Goal: Task Accomplishment & Management: Use online tool/utility

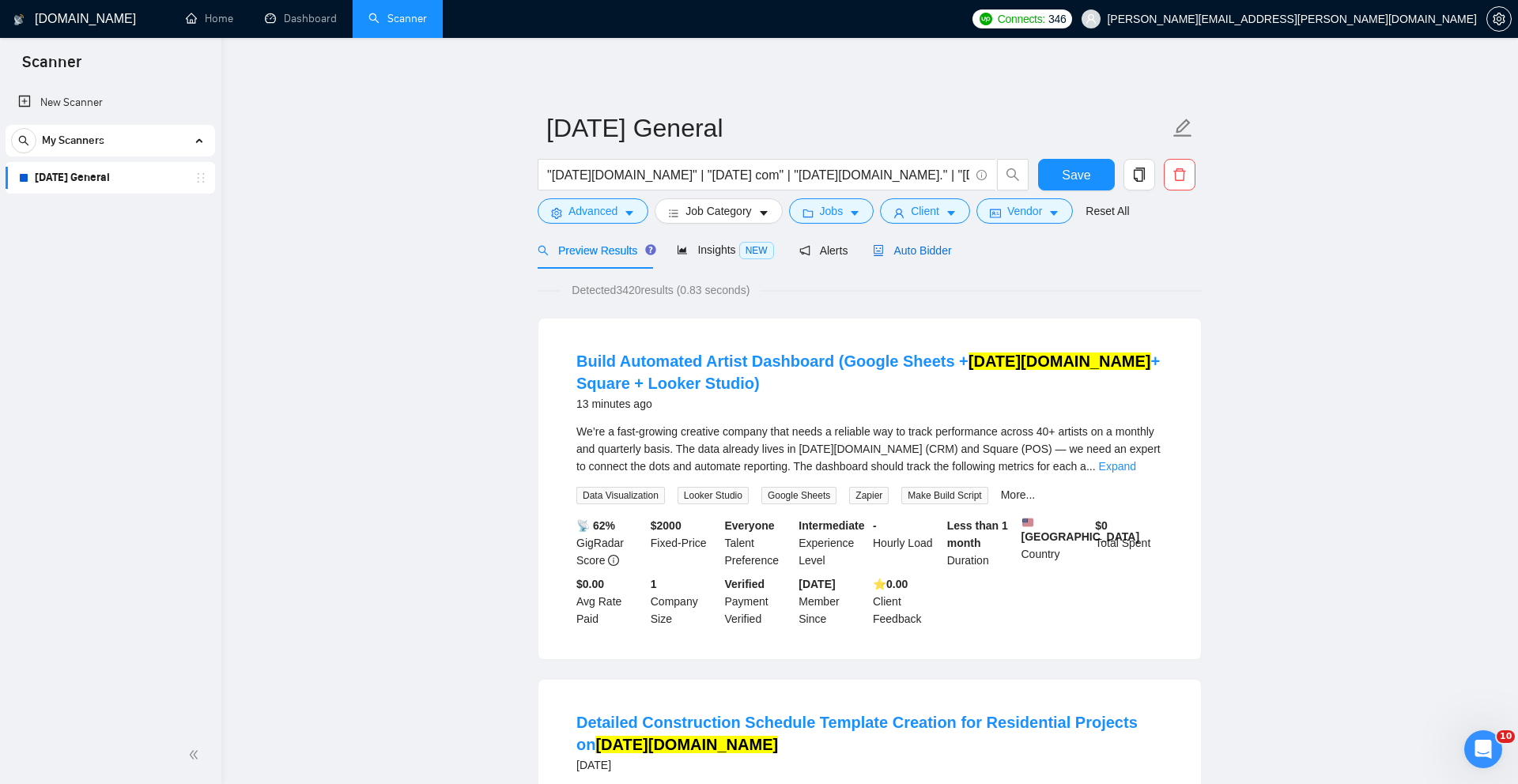
click at [921, 251] on span "Auto Bidder" at bounding box center [912, 250] width 78 height 12
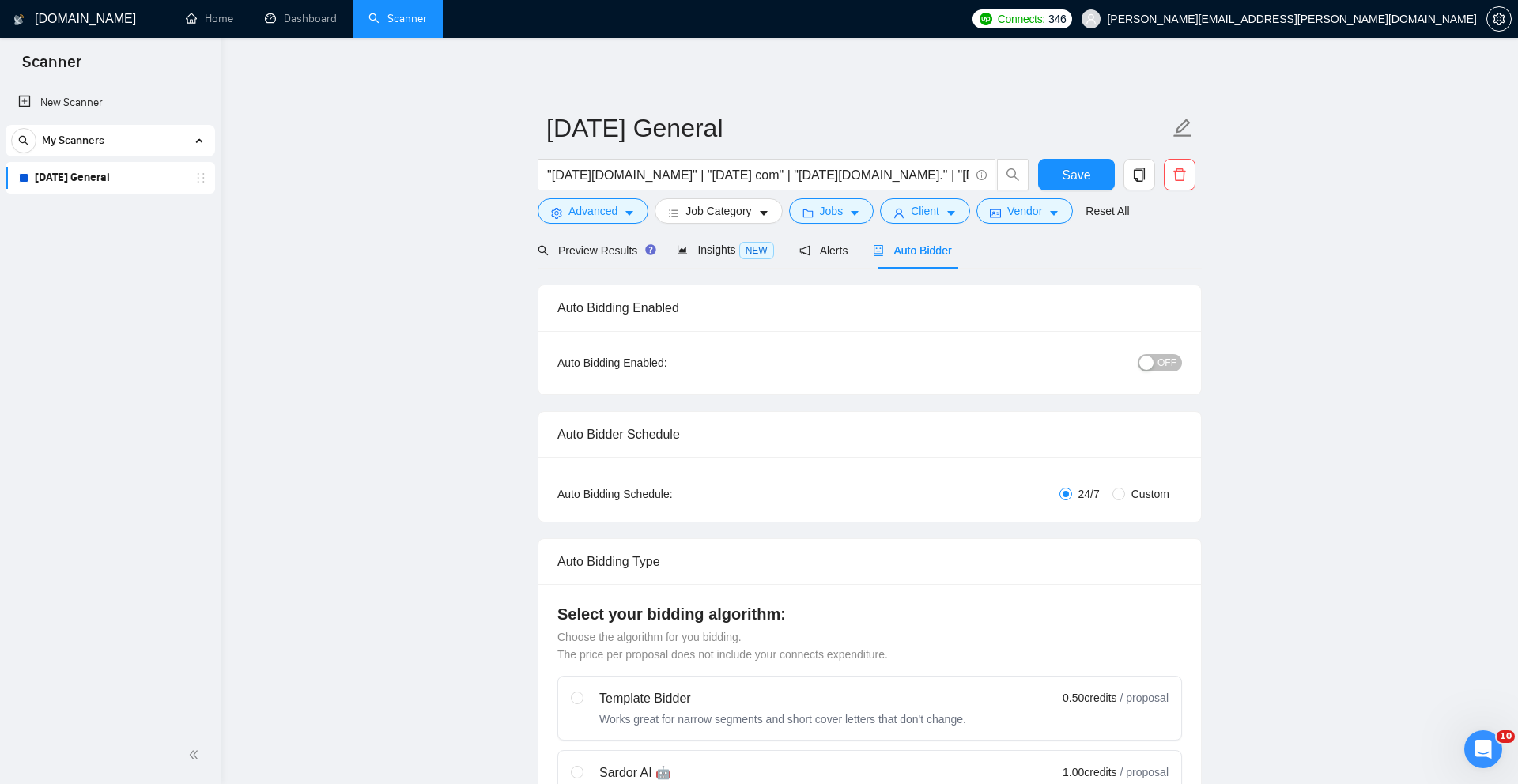
checkbox input "true"
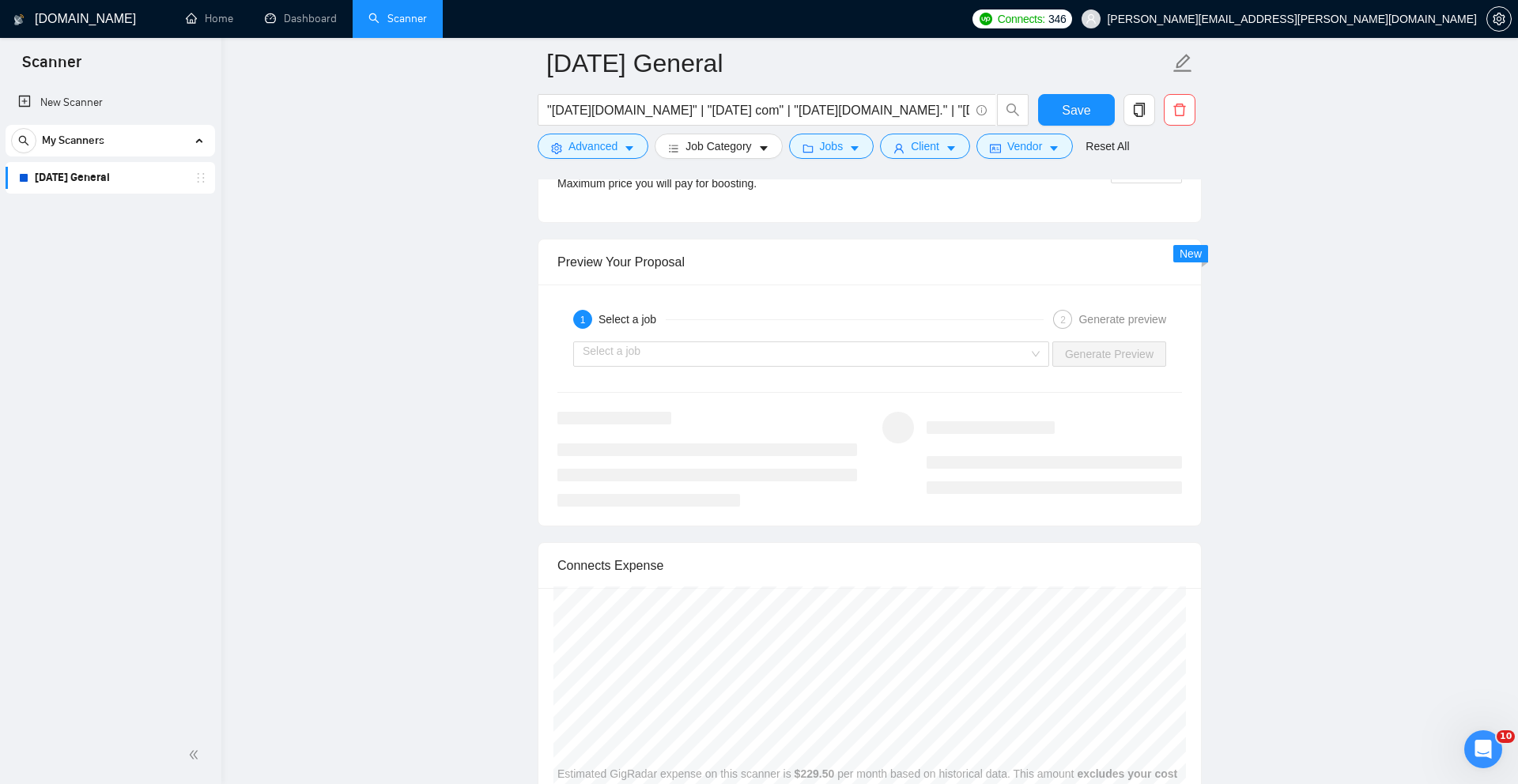
scroll to position [2975, 0]
click at [1014, 372] on div "Select a job Generate Preview" at bounding box center [869, 353] width 628 height 38
click at [1001, 365] on input "search" at bounding box center [806, 353] width 446 height 24
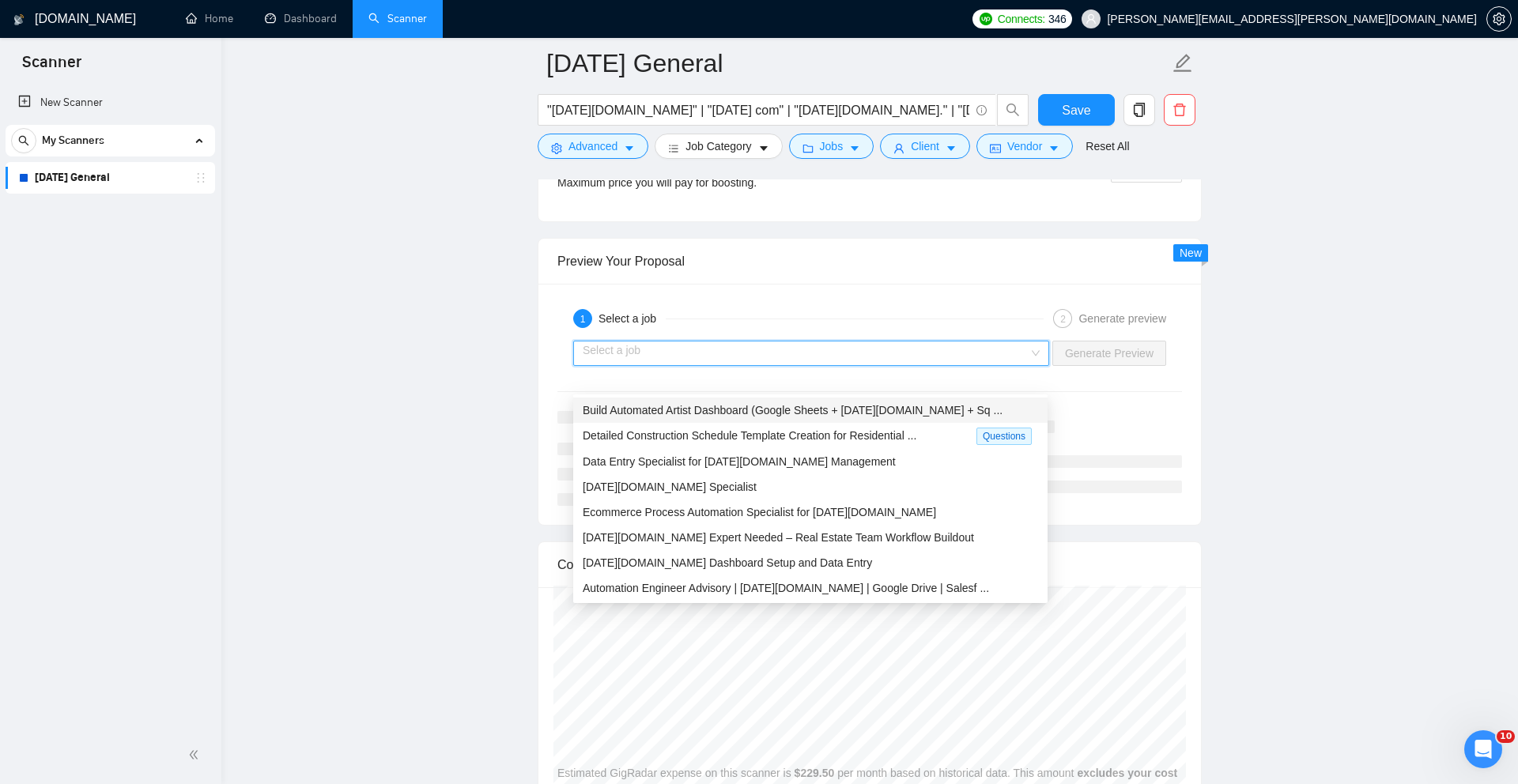
click at [934, 407] on span "Build Automated Artist Dashboard (Google Sheets + [DATE][DOMAIN_NAME] + Sq ..." at bounding box center [793, 410] width 420 height 12
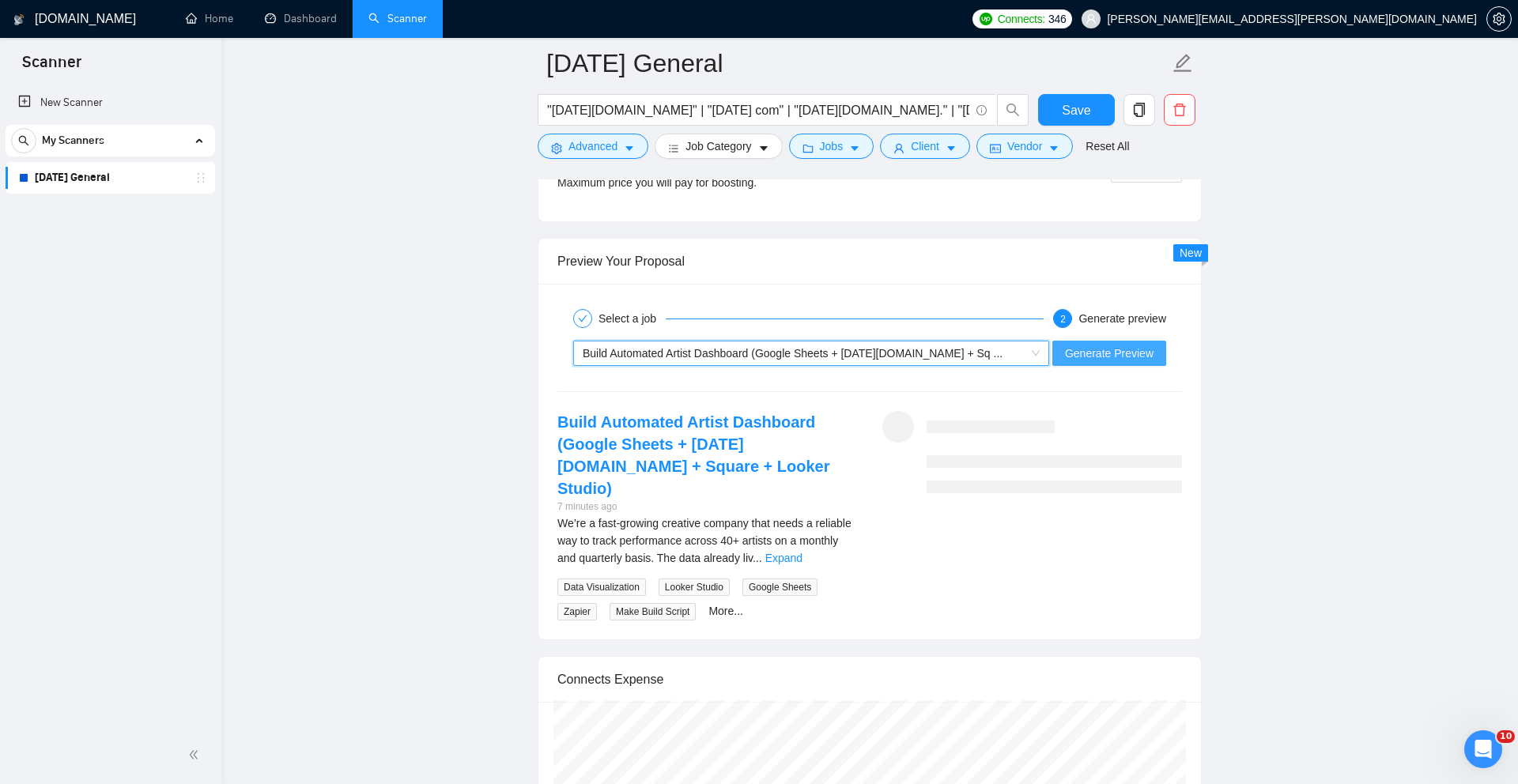
click at [1116, 362] on span "Generate Preview" at bounding box center [1110, 353] width 88 height 17
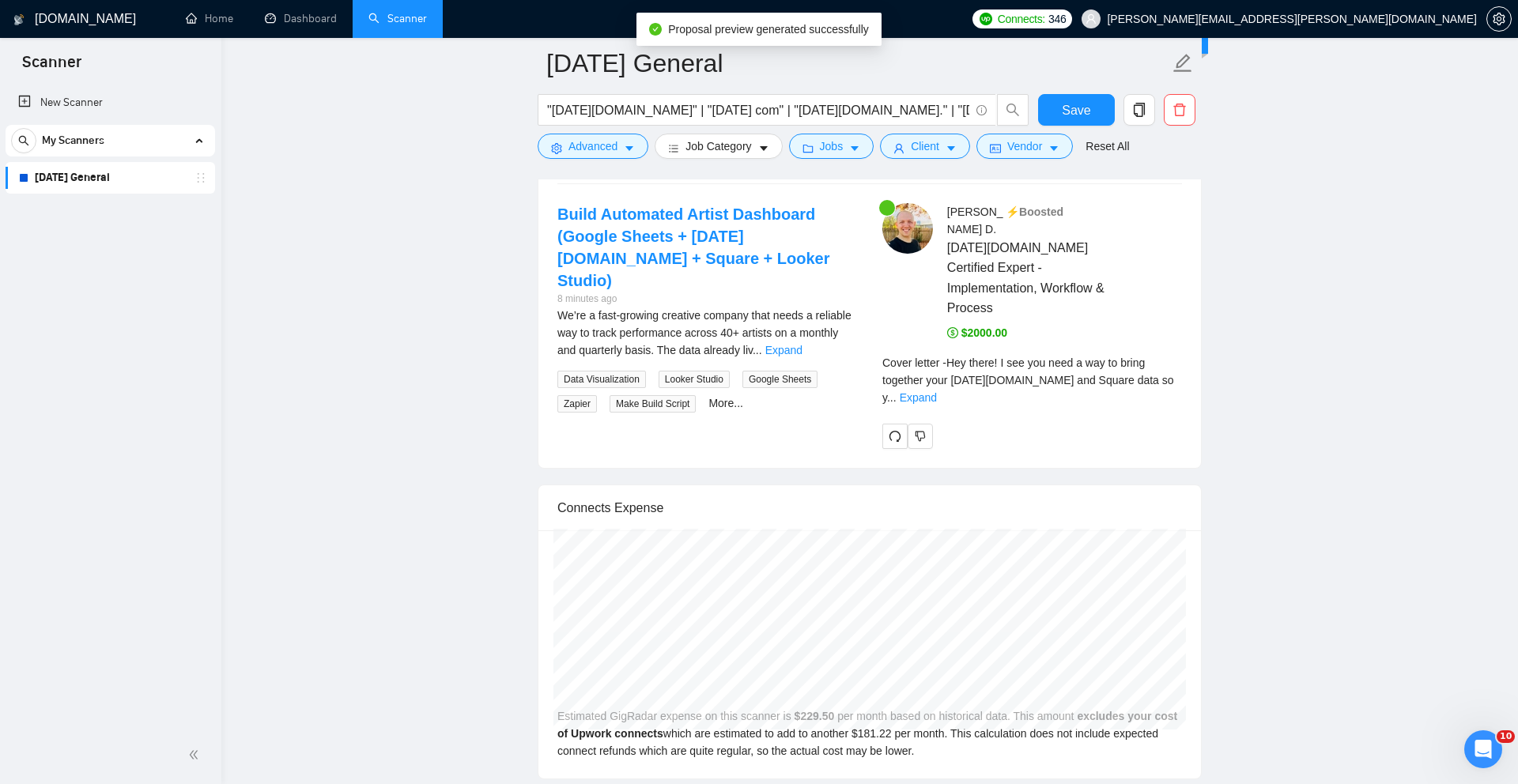
scroll to position [3192, 0]
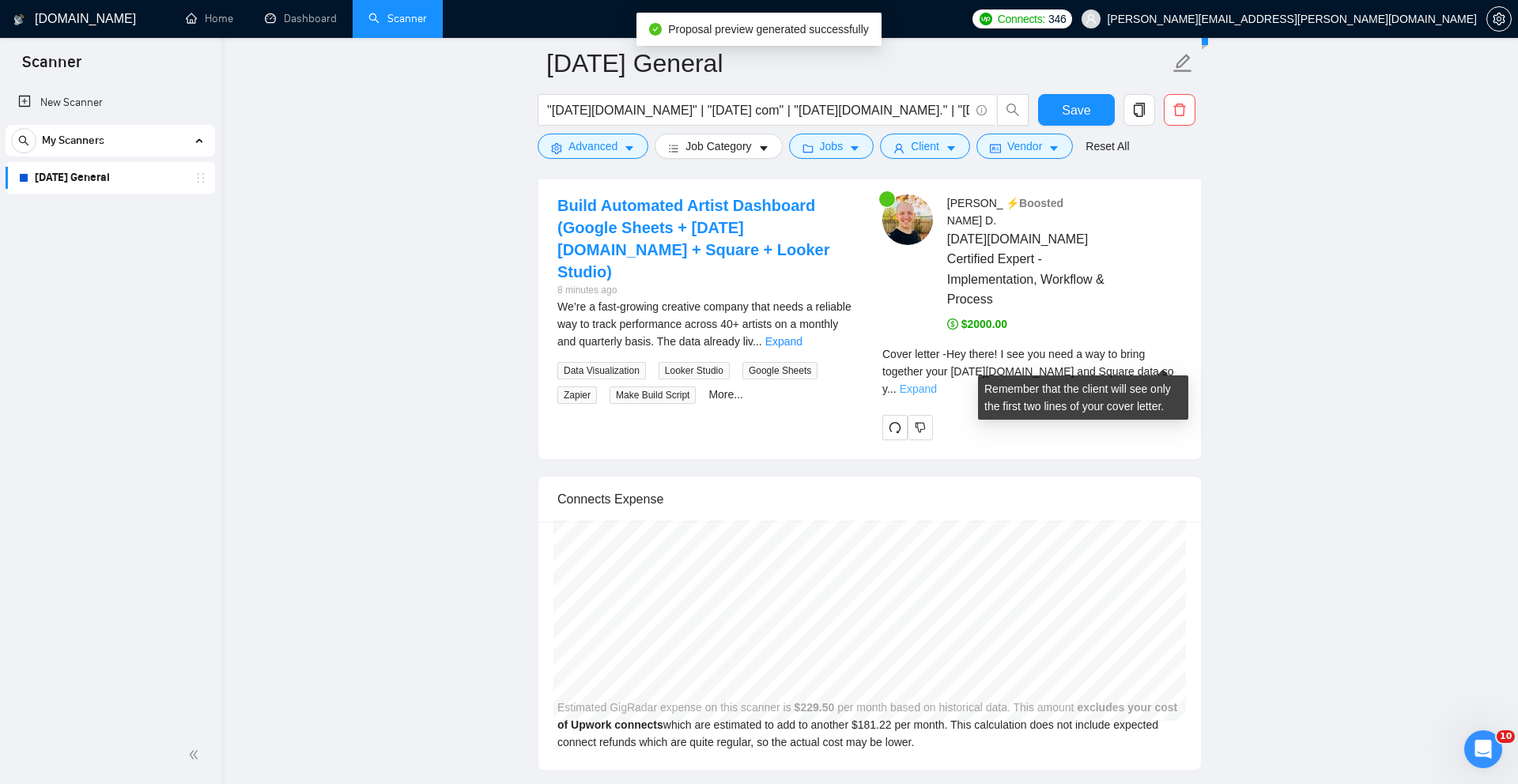
click at [937, 382] on link "Expand" at bounding box center [918, 388] width 37 height 12
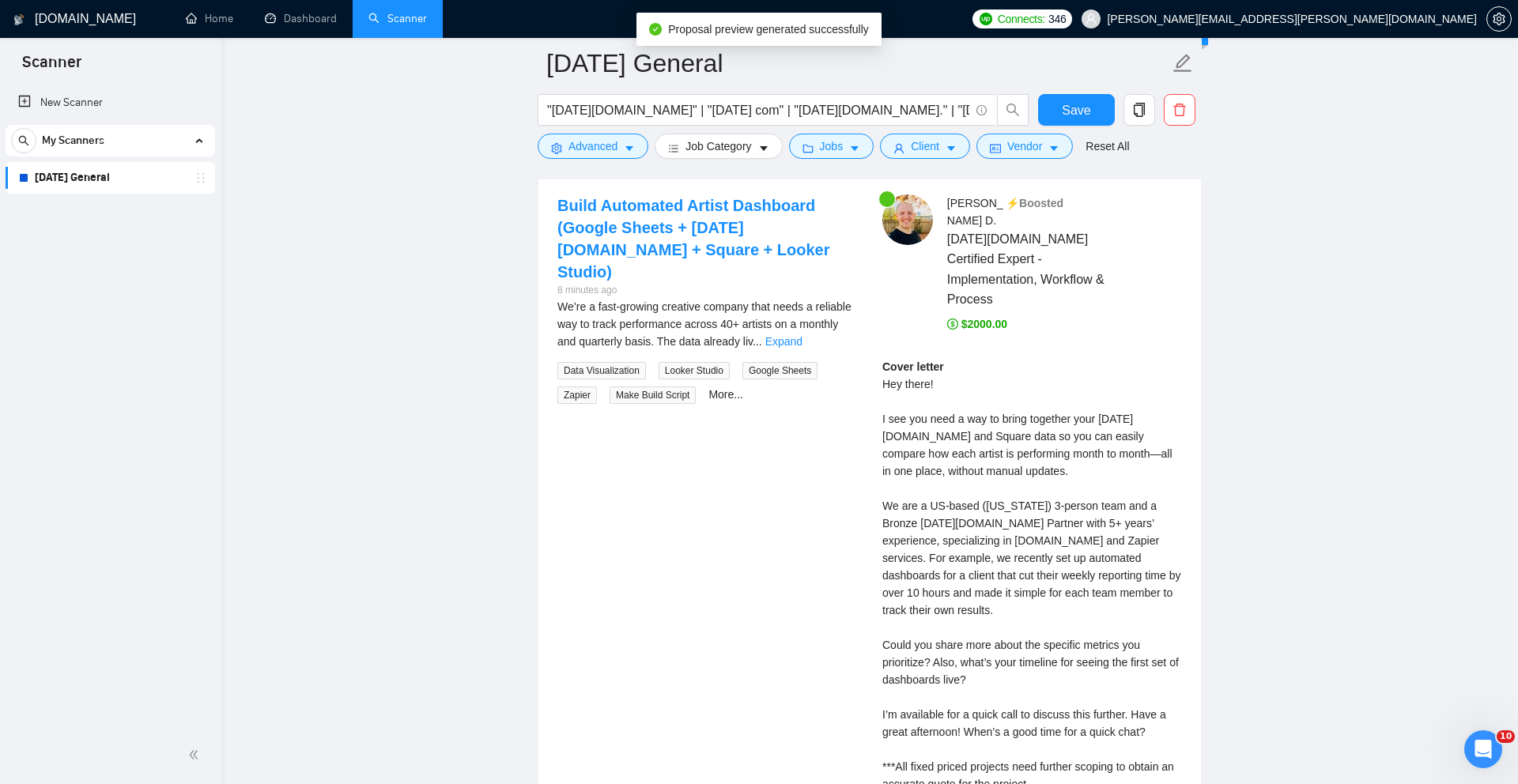
scroll to position [3193, 0]
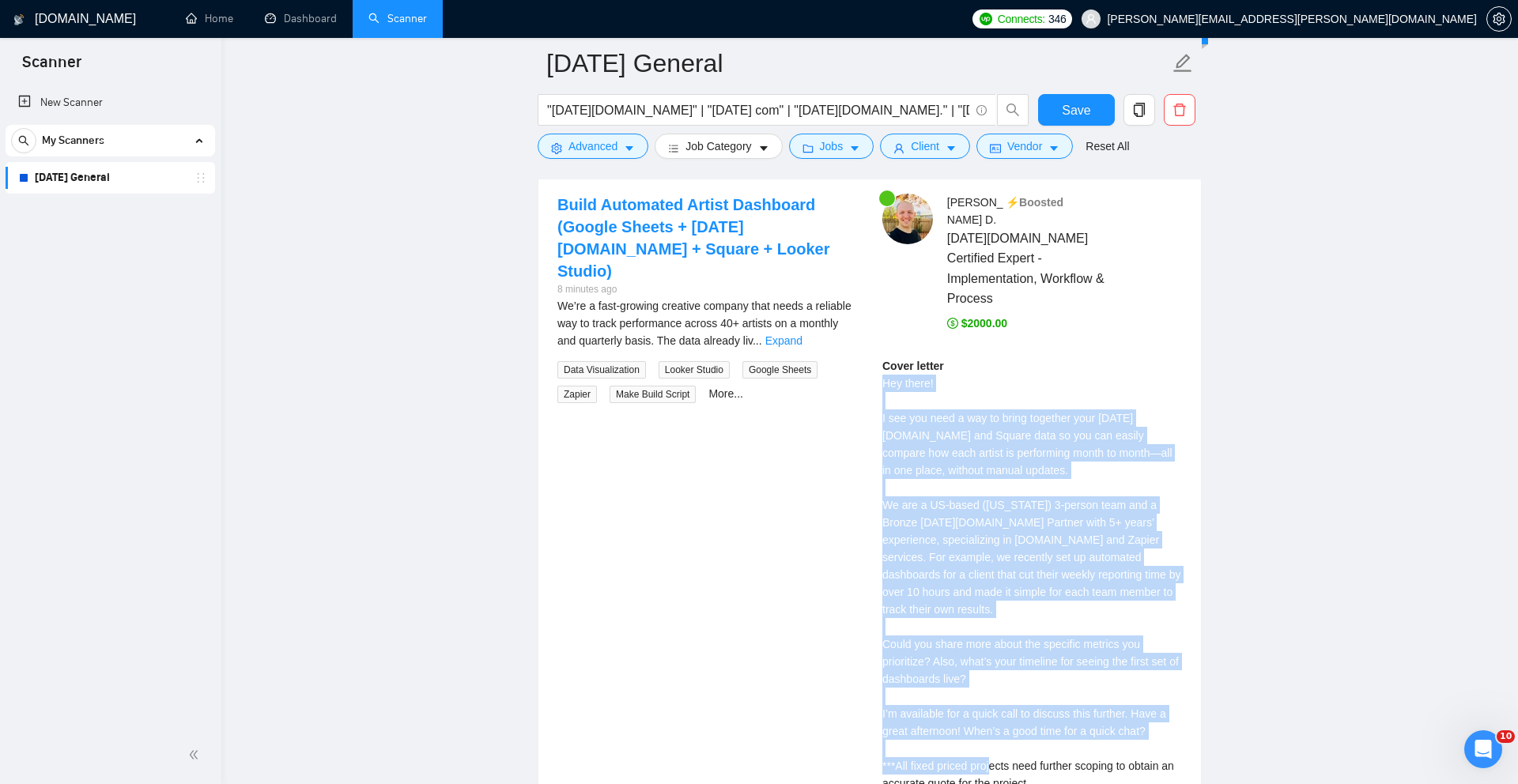
drag, startPoint x: 882, startPoint y: 372, endPoint x: 1089, endPoint y: 683, distance: 373.6
click at [1130, 733] on div "Cover letter Hey there! I see you need a way to bring together your [DATE][DOMA…" at bounding box center [1032, 574] width 299 height 435
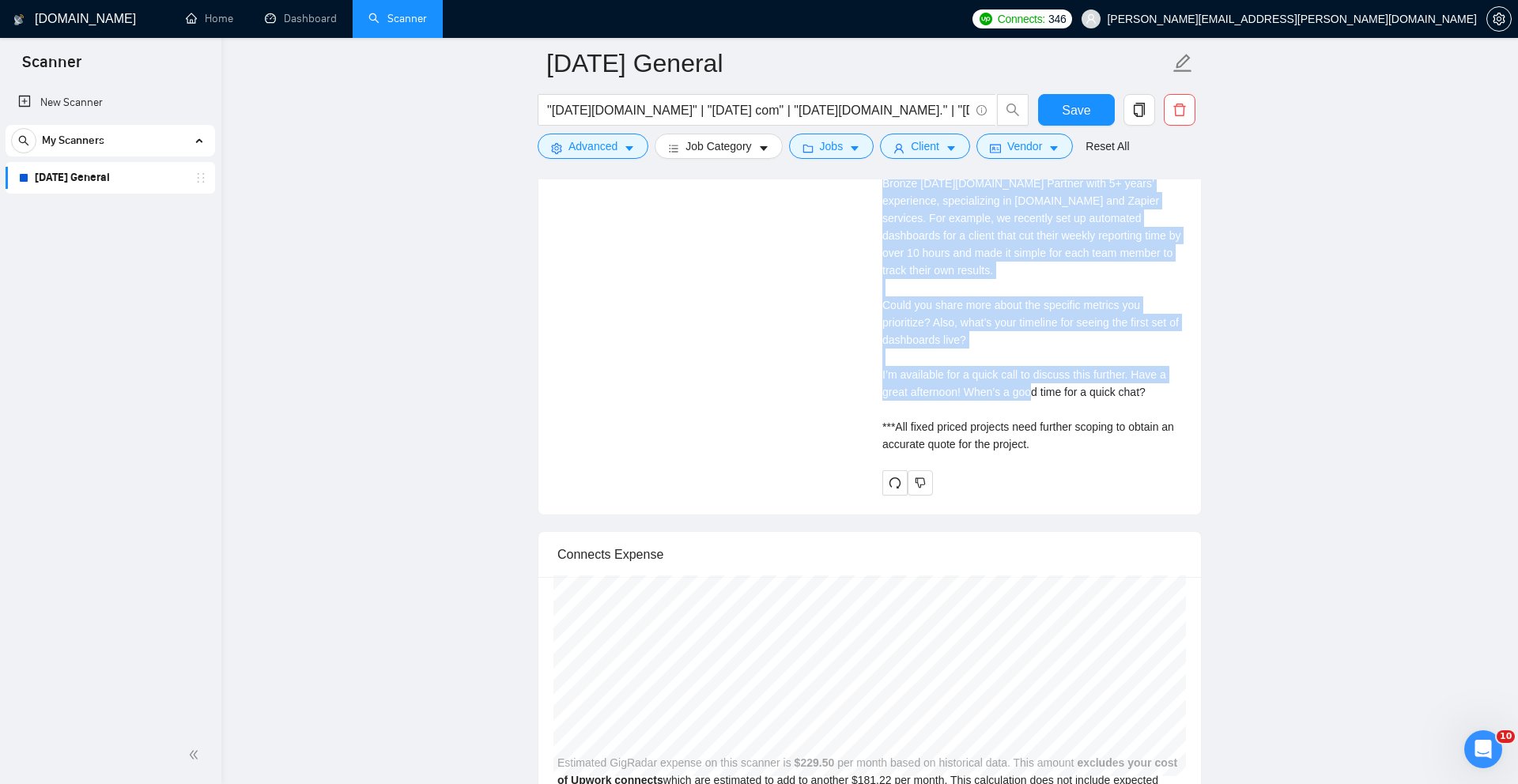
scroll to position [3528, 0]
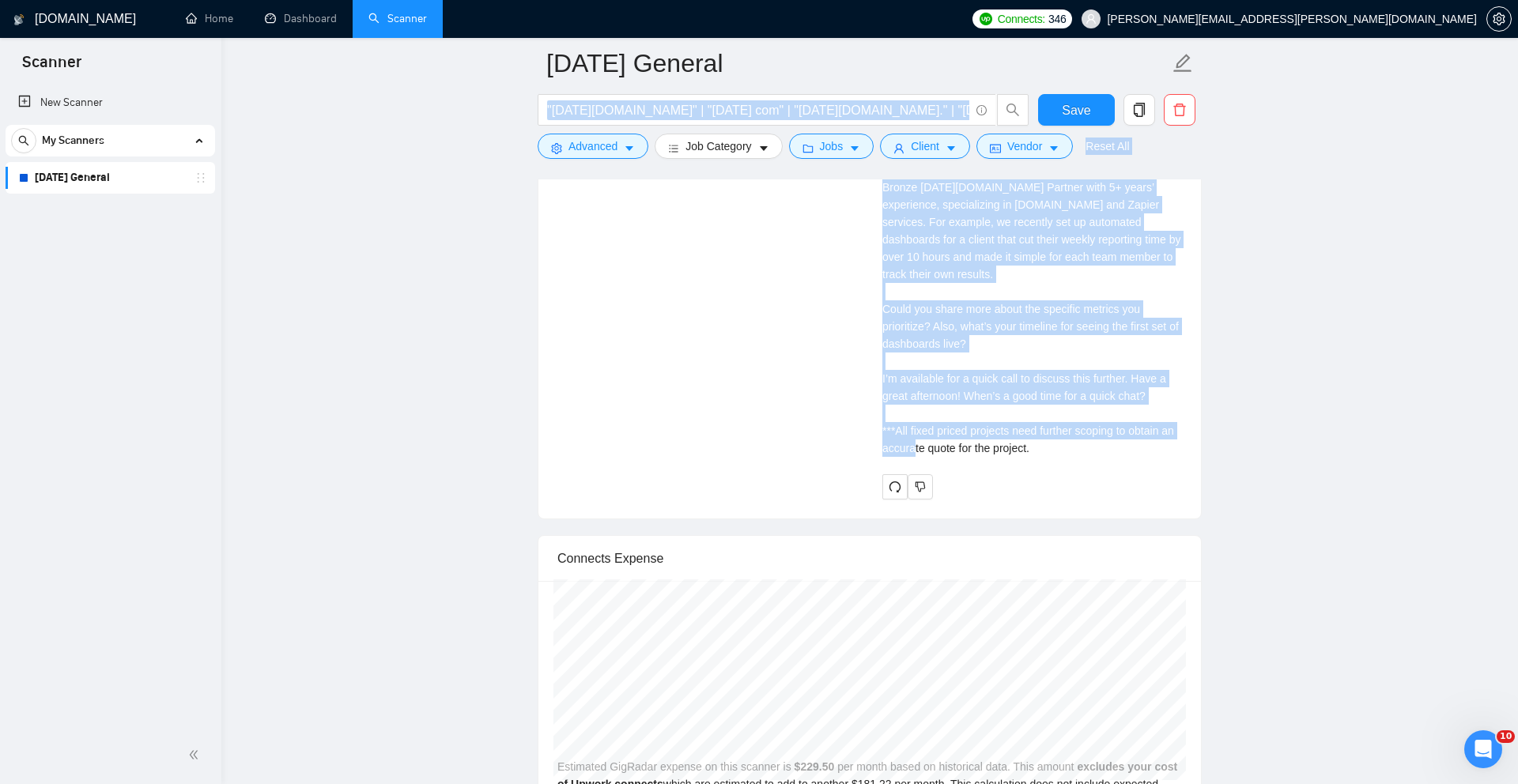
drag, startPoint x: 1055, startPoint y: 437, endPoint x: 905, endPoint y: 127, distance: 344.4
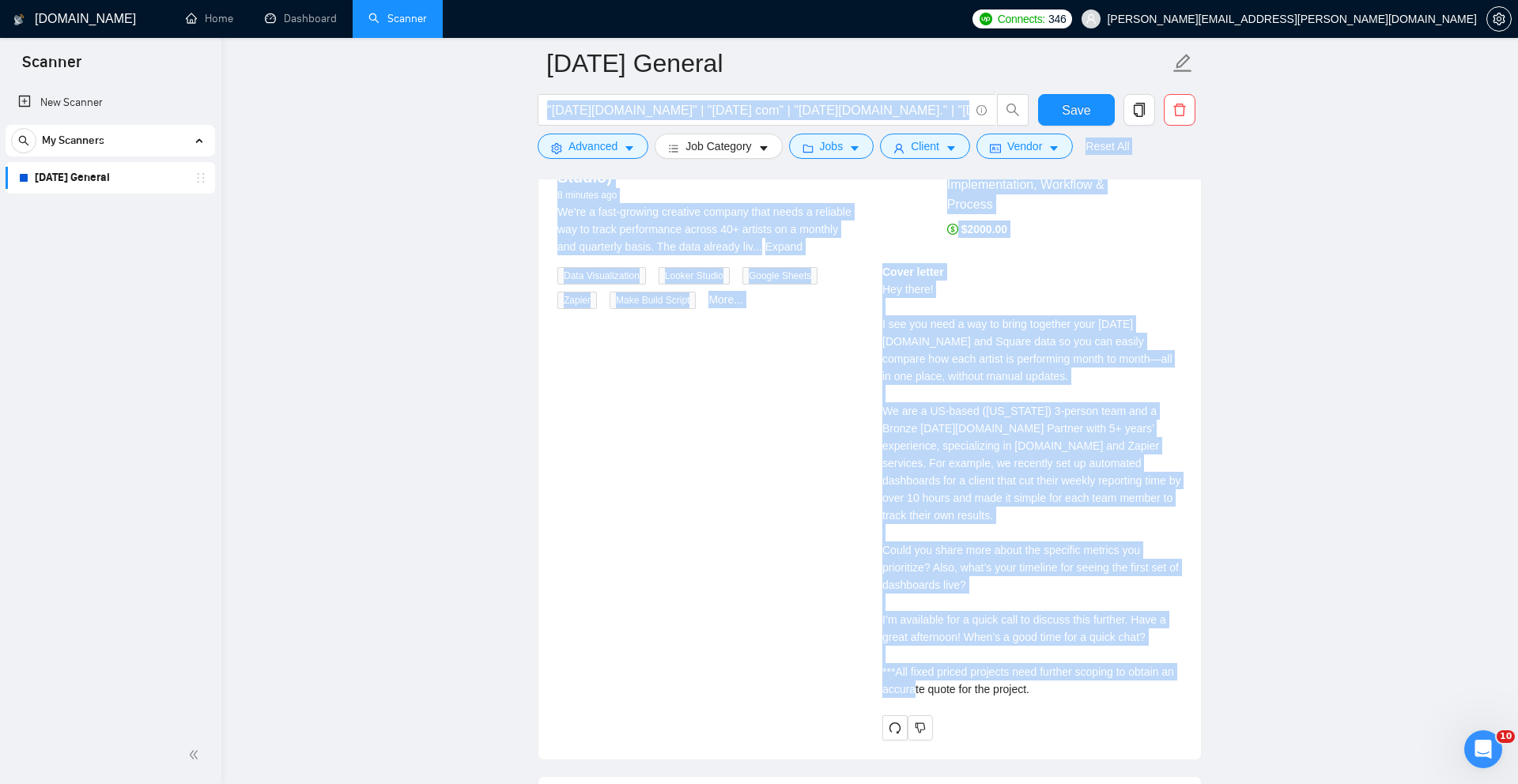
drag, startPoint x: 1041, startPoint y: 539, endPoint x: 1046, endPoint y: 626, distance: 87.1
click at [1041, 540] on div "Cover letter Hey there! I see you need a way to bring together your [DATE][DOMA…" at bounding box center [1032, 481] width 299 height 435
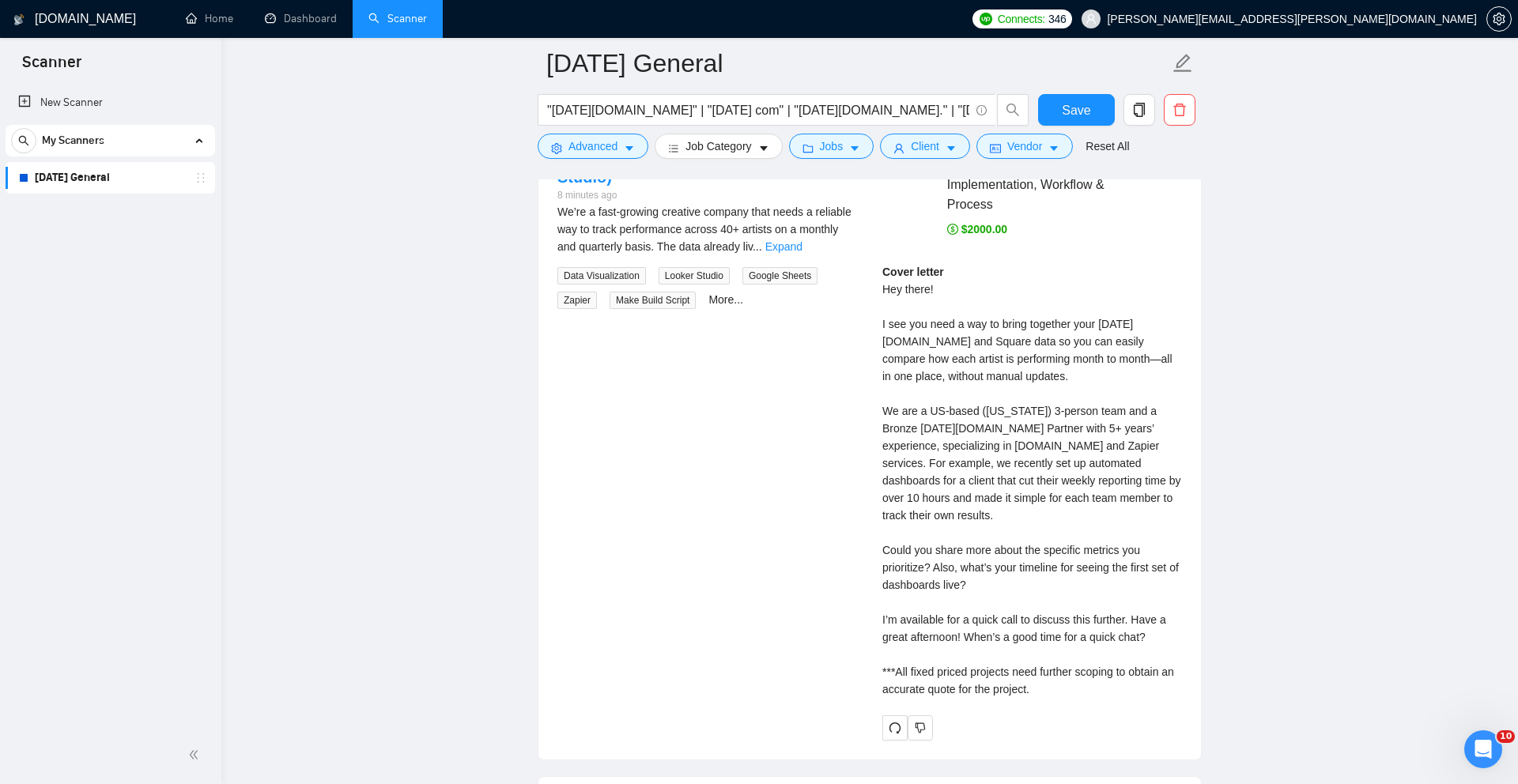
scroll to position [3286, 0]
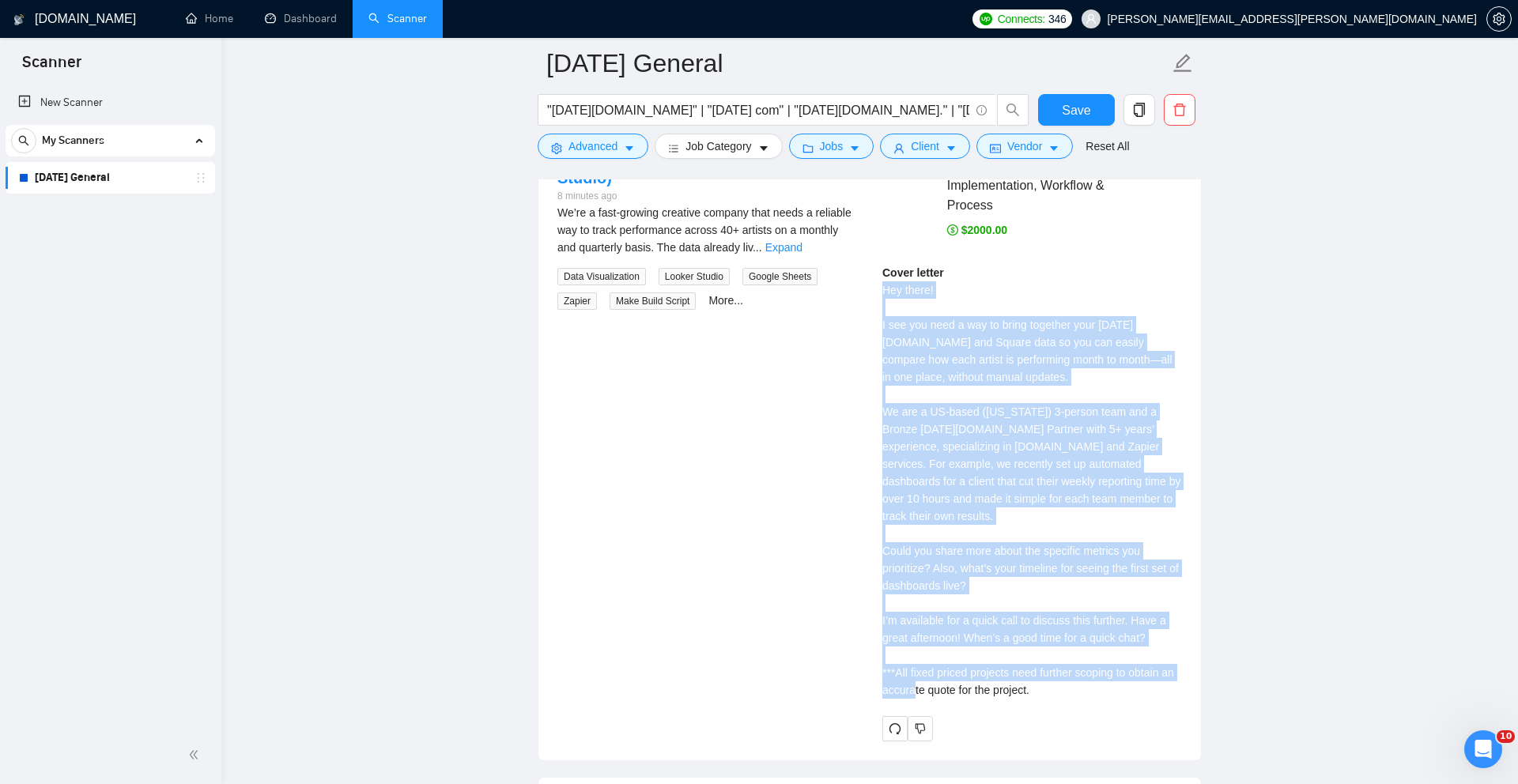
drag, startPoint x: 1046, startPoint y: 673, endPoint x: 900, endPoint y: 282, distance: 417.4
click at [879, 284] on div "[PERSON_NAME] ⚡️Boosted [DATE][DOMAIN_NAME] Certified Expert - Implementation, …" at bounding box center [1032, 421] width 325 height 641
copy div "Hey there! I see you need a way to bring together your [DATE][DOMAIN_NAME] and …"
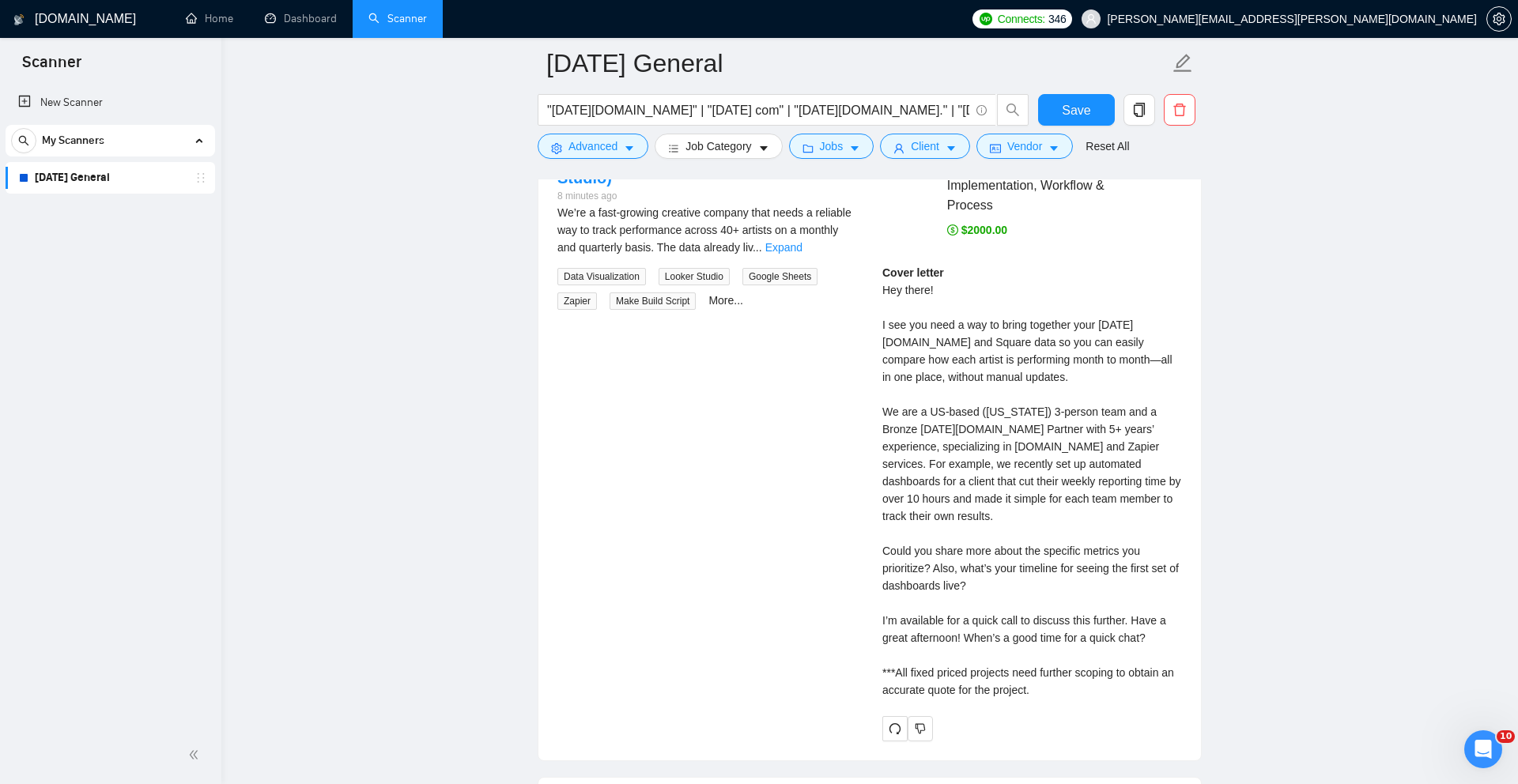
drag, startPoint x: 1285, startPoint y: 240, endPoint x: 1018, endPoint y: 249, distance: 267.2
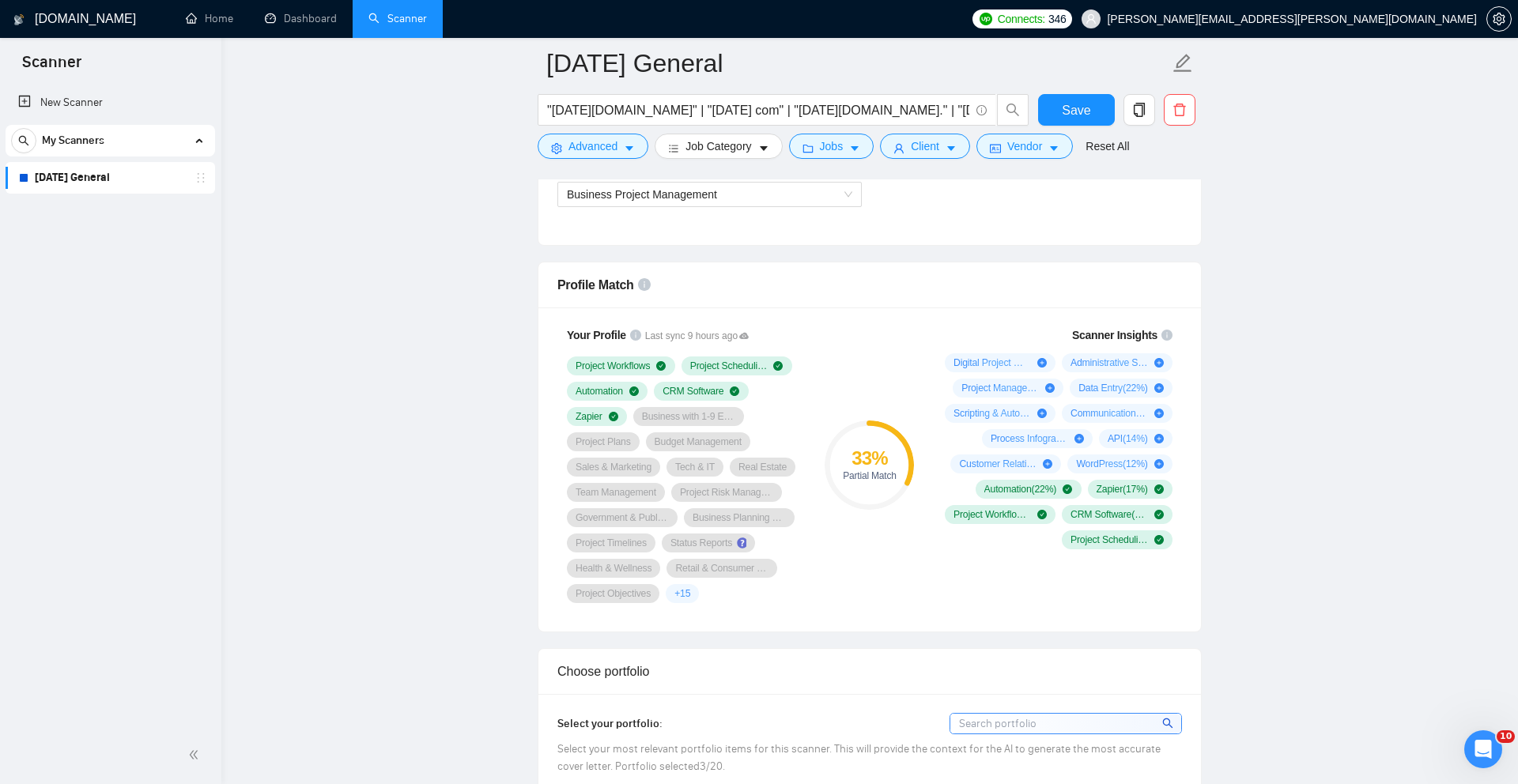
scroll to position [0, 0]
